Goal: Task Accomplishment & Management: Use online tool/utility

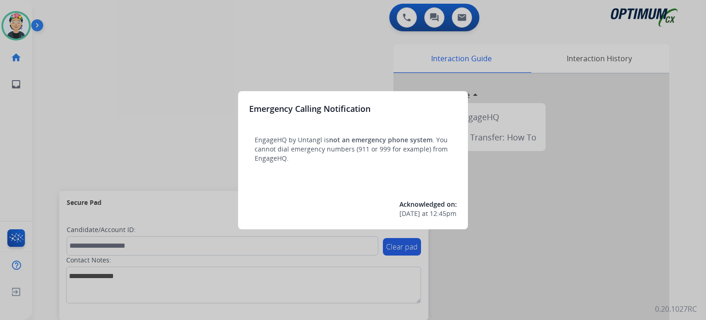
click at [9, 18] on div at bounding box center [353, 160] width 706 height 320
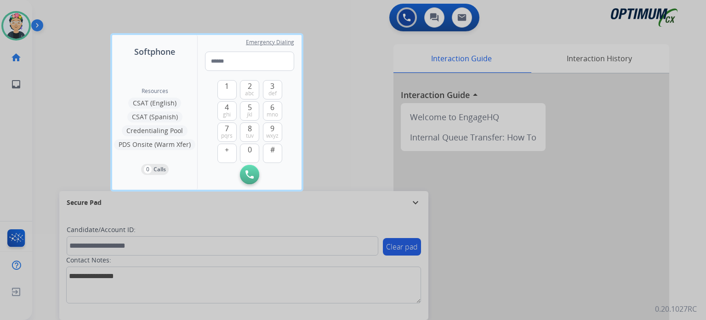
click at [12, 22] on div at bounding box center [353, 160] width 706 height 320
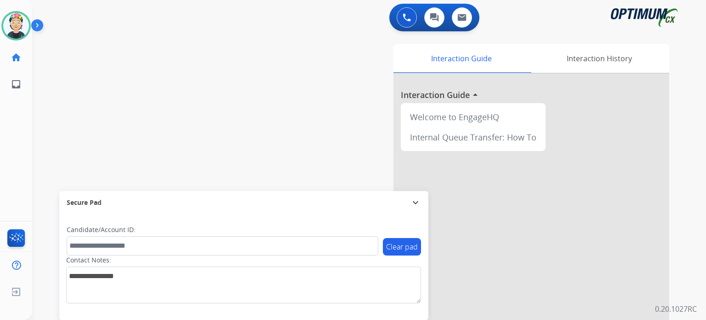
click at [12, 22] on img at bounding box center [16, 26] width 26 height 26
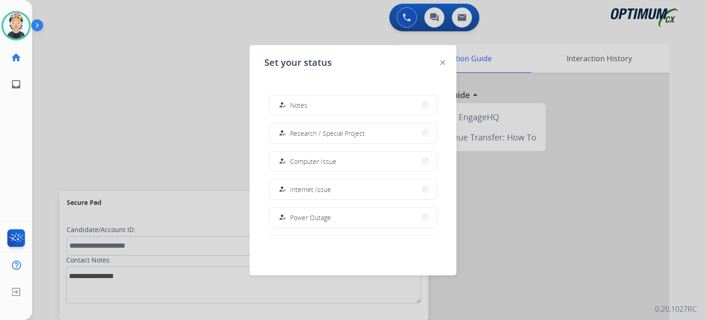
scroll to position [229, 0]
click at [326, 105] on span "Research / Special Project" at bounding box center [327, 104] width 75 height 10
